Goal: Information Seeking & Learning: Learn about a topic

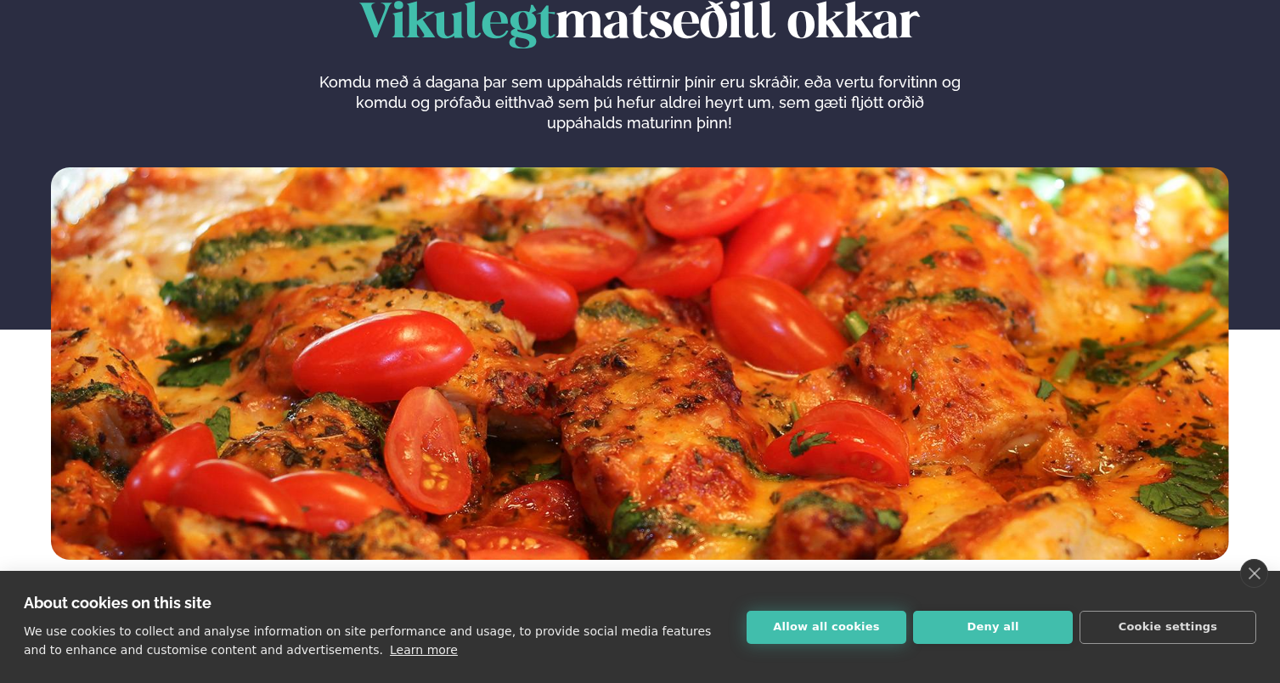
click at [815, 628] on button "Allow all cookies" at bounding box center [827, 627] width 160 height 33
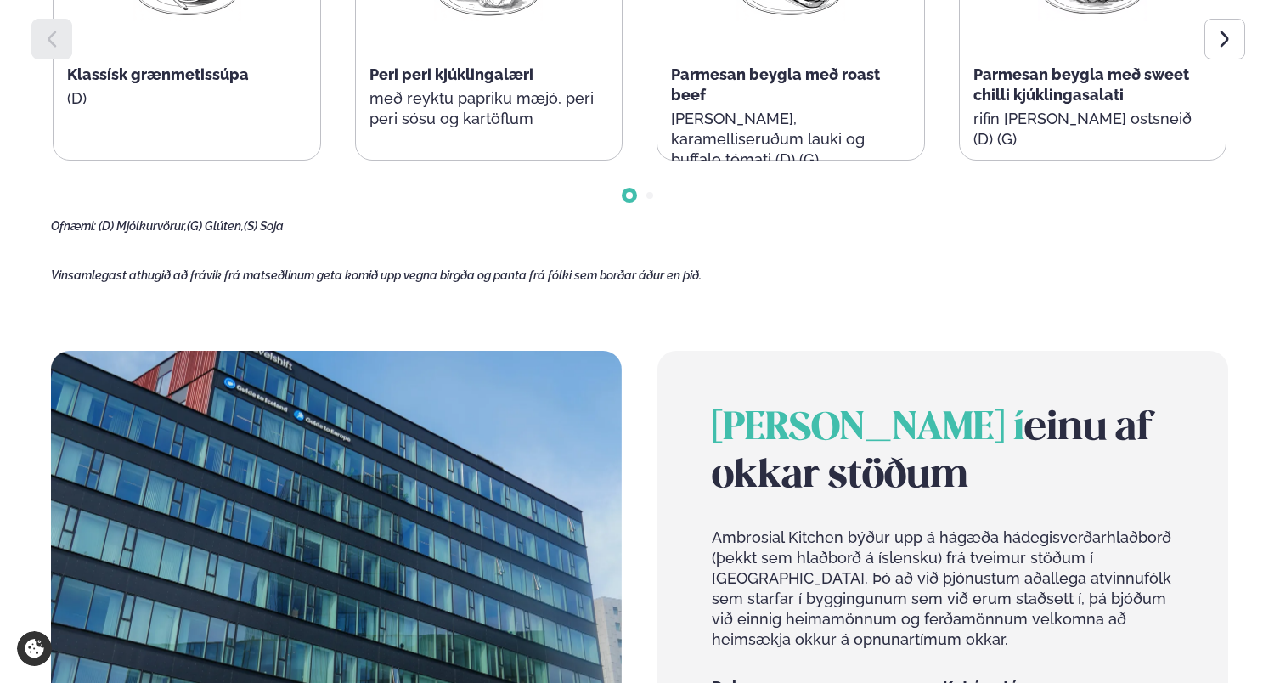
scroll to position [793, 0]
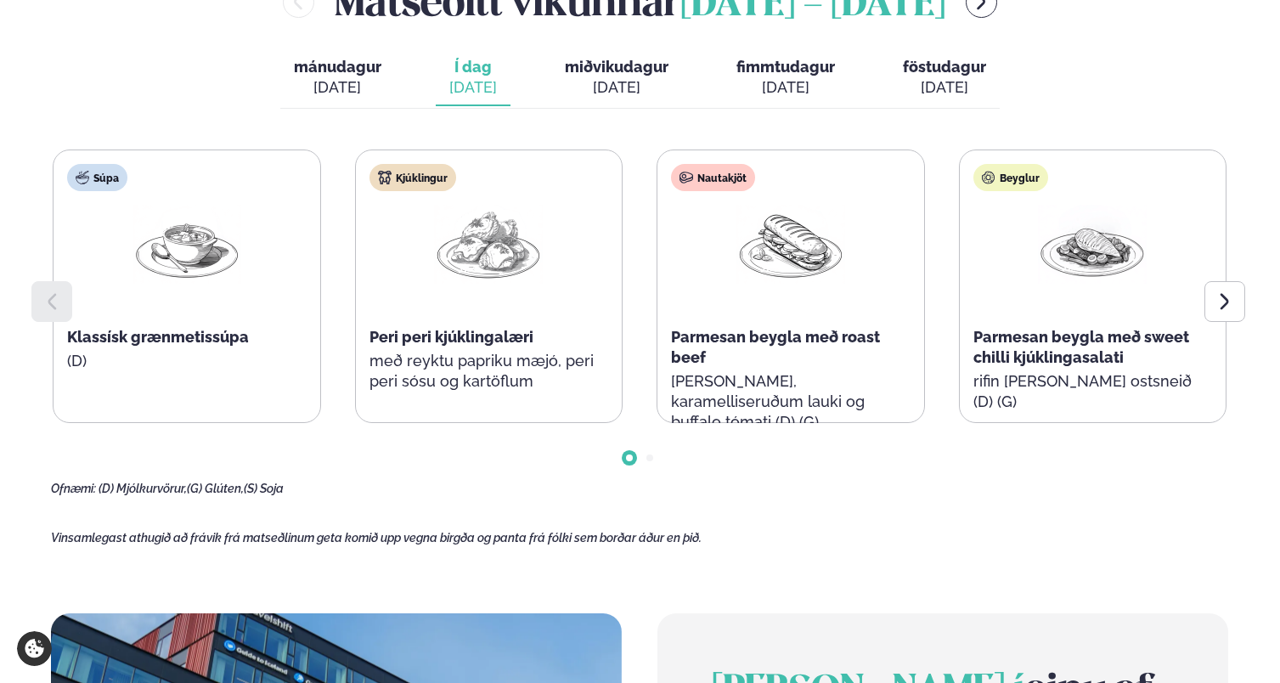
click at [520, 279] on div at bounding box center [488, 246] width 109 height 82
click at [541, 226] on img at bounding box center [488, 244] width 109 height 79
click at [793, 244] on img at bounding box center [790, 244] width 109 height 79
click at [795, 244] on img at bounding box center [790, 244] width 109 height 79
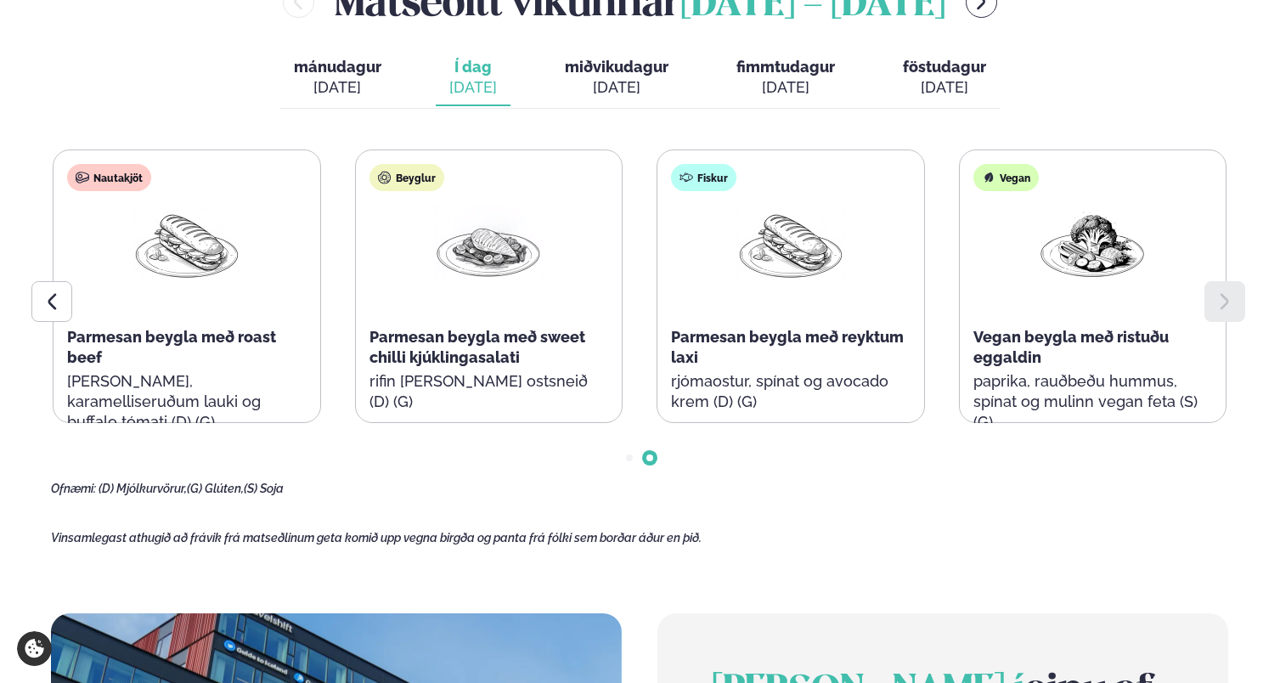
click at [795, 245] on img at bounding box center [790, 244] width 109 height 79
click at [458, 69] on span "Í dag" at bounding box center [473, 67] width 48 height 20
click at [471, 72] on span "Í dag" at bounding box center [473, 67] width 48 height 20
click at [473, 72] on span "Í dag" at bounding box center [473, 67] width 48 height 20
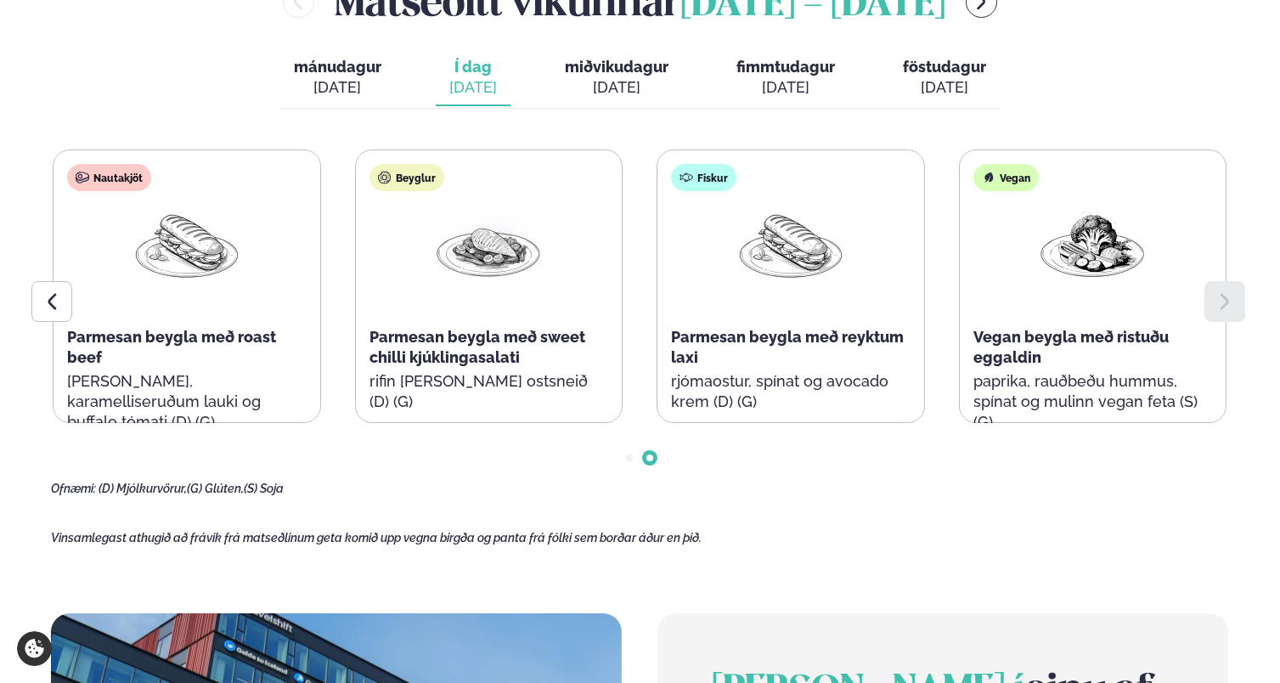
click at [473, 72] on span "Í dag" at bounding box center [473, 67] width 48 height 20
click at [342, 68] on span "mánudagur" at bounding box center [337, 67] width 87 height 18
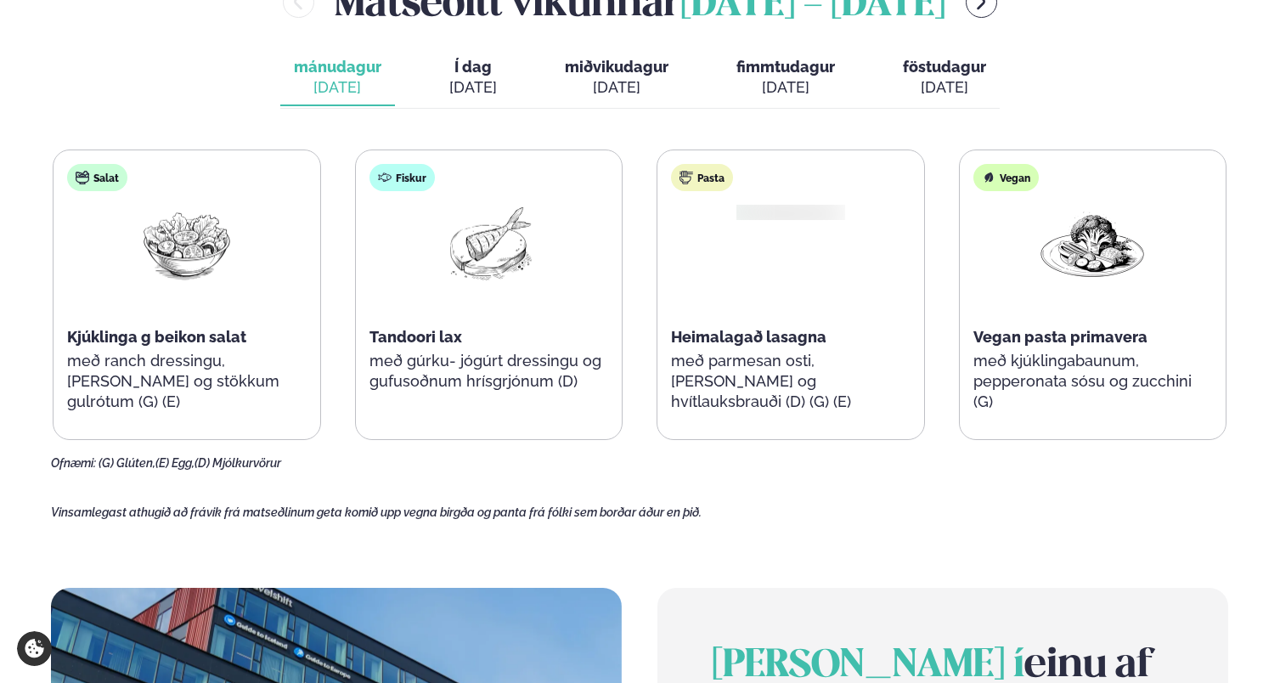
click at [499, 77] on button "Í dag Í d. [DATE]" at bounding box center [473, 78] width 75 height 56
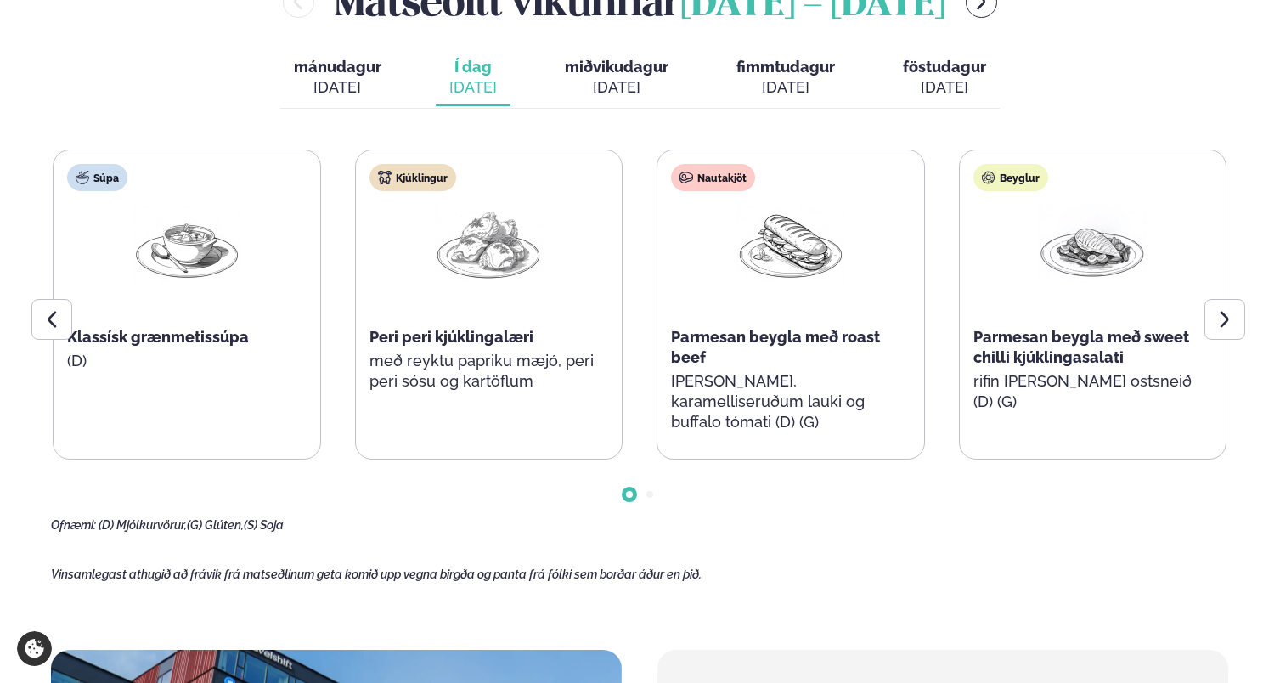
click at [629, 79] on div "[DATE]" at bounding box center [617, 87] width 104 height 20
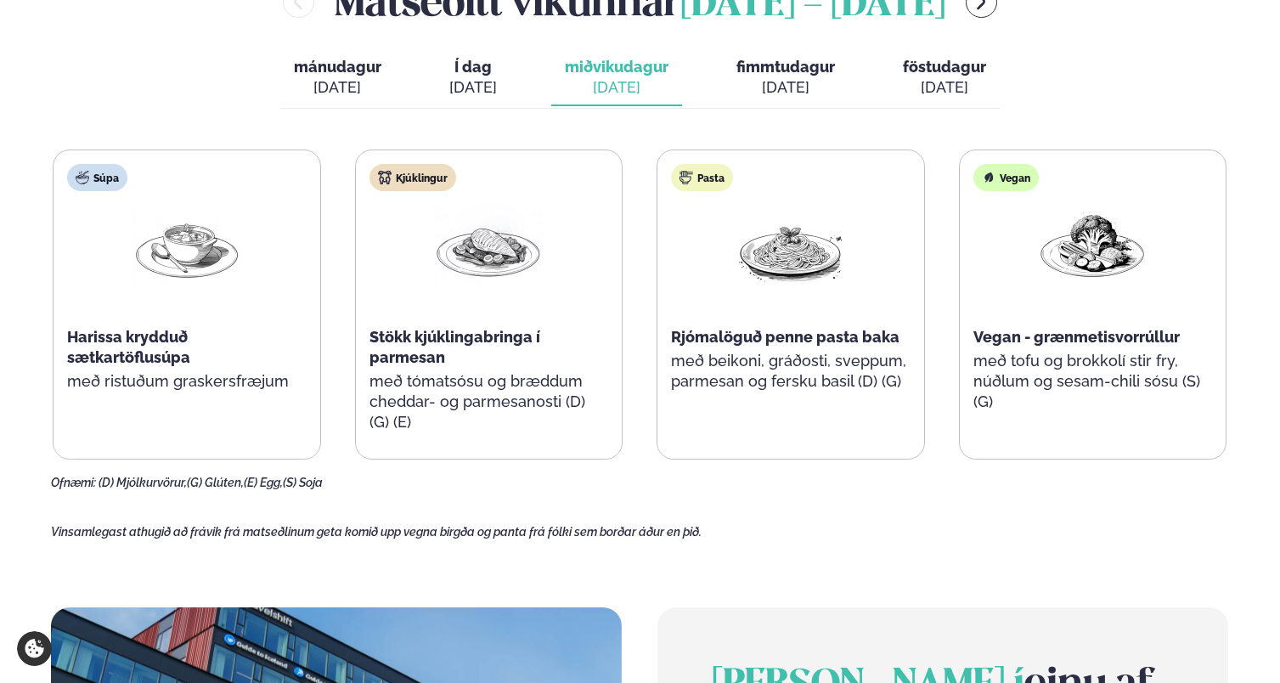
click at [740, 82] on div "[DATE]" at bounding box center [785, 87] width 99 height 20
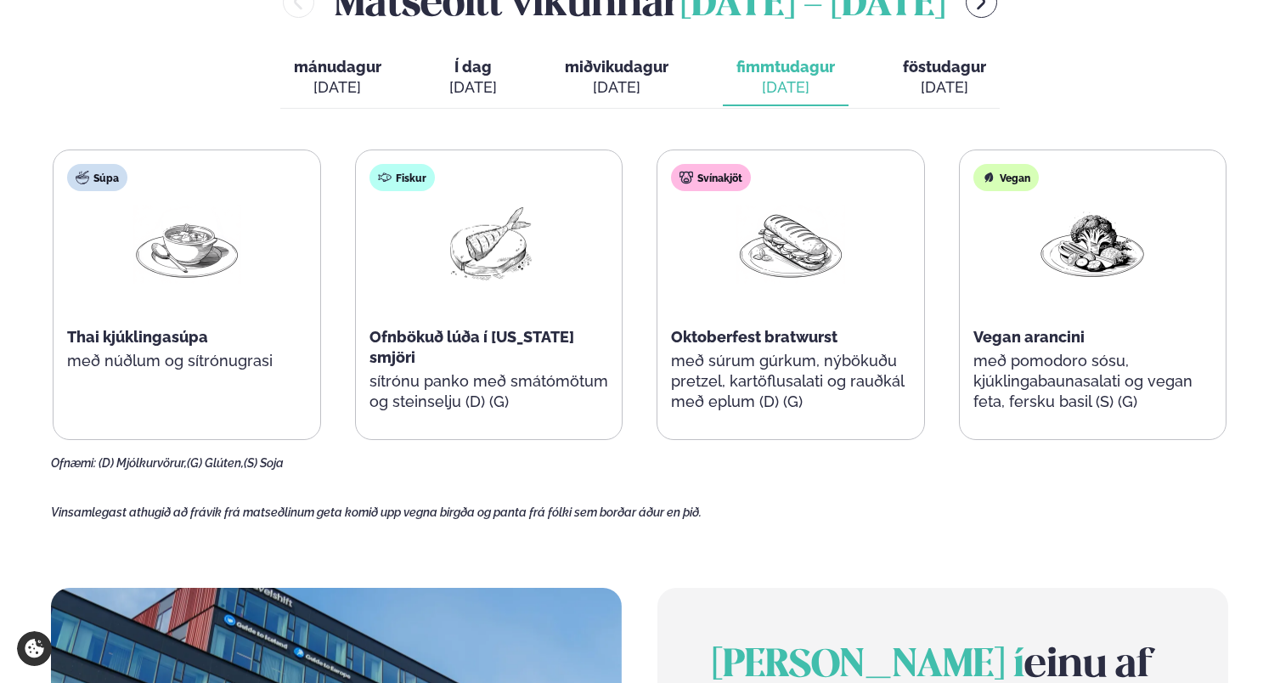
click at [962, 82] on div "[DATE]" at bounding box center [944, 87] width 83 height 20
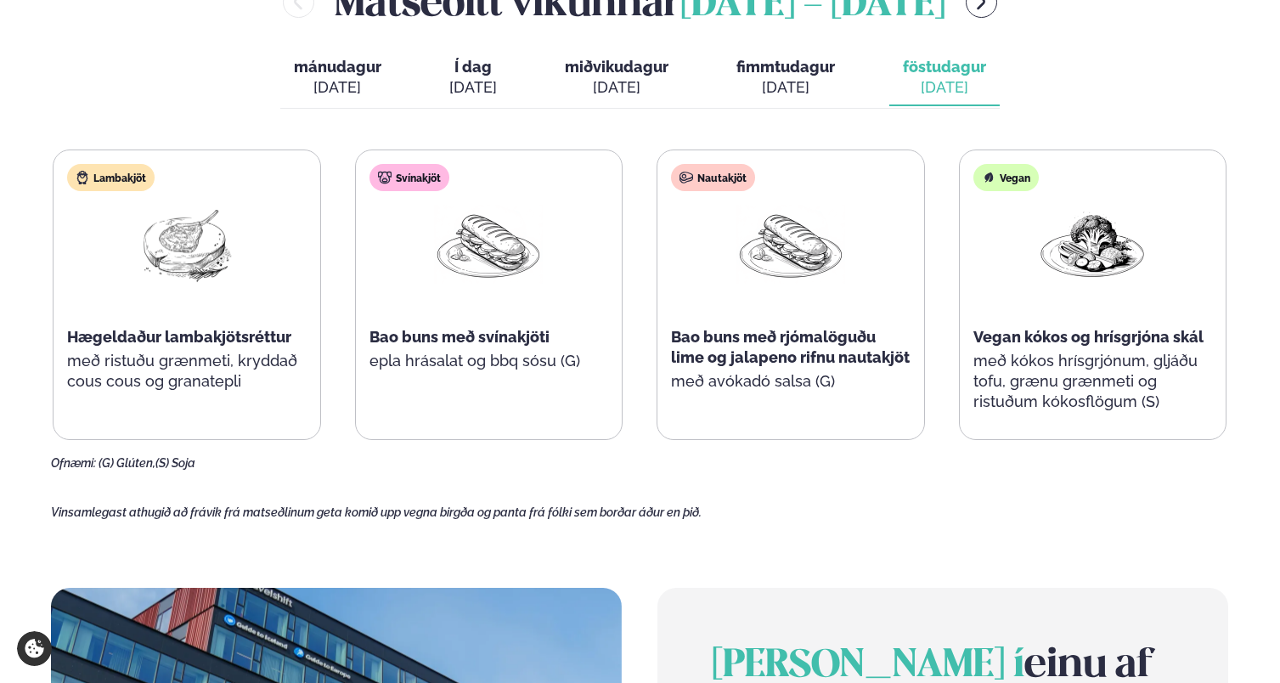
click at [1067, 93] on div "[PERSON_NAME] [DATE] - [DATE] [PERSON_NAME]. [DATE] Í dag Í d. [DATE] miðvikuda…" at bounding box center [639, 222] width 1177 height 496
